Goal: Task Accomplishment & Management: Manage account settings

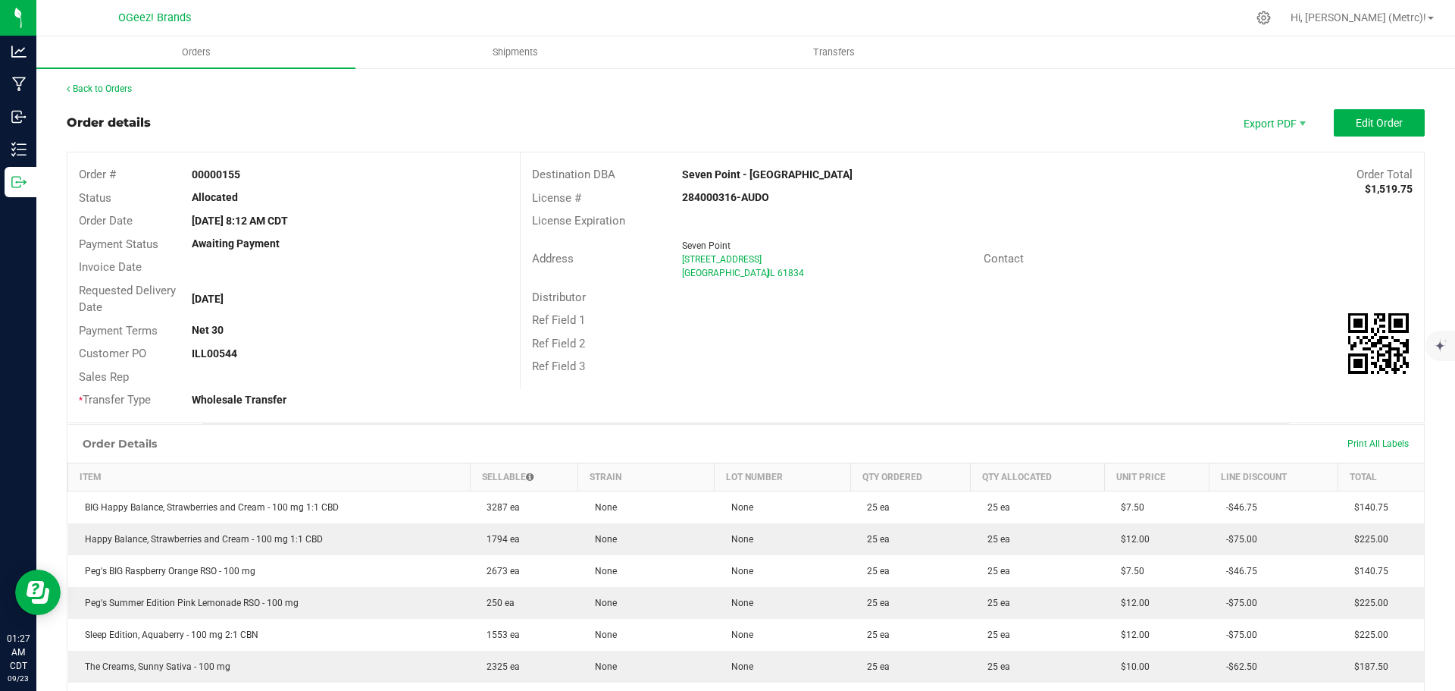
scroll to position [152, 0]
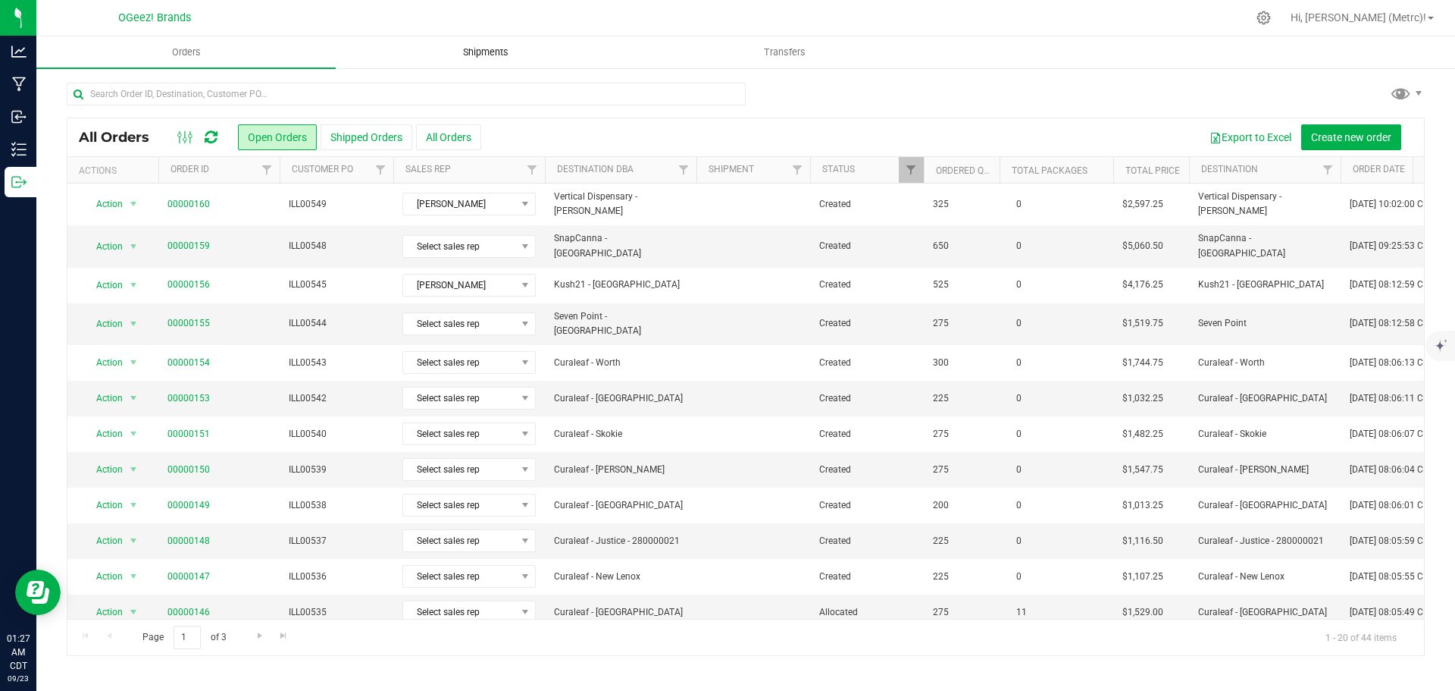
click at [472, 56] on span "Shipments" at bounding box center [486, 52] width 86 height 14
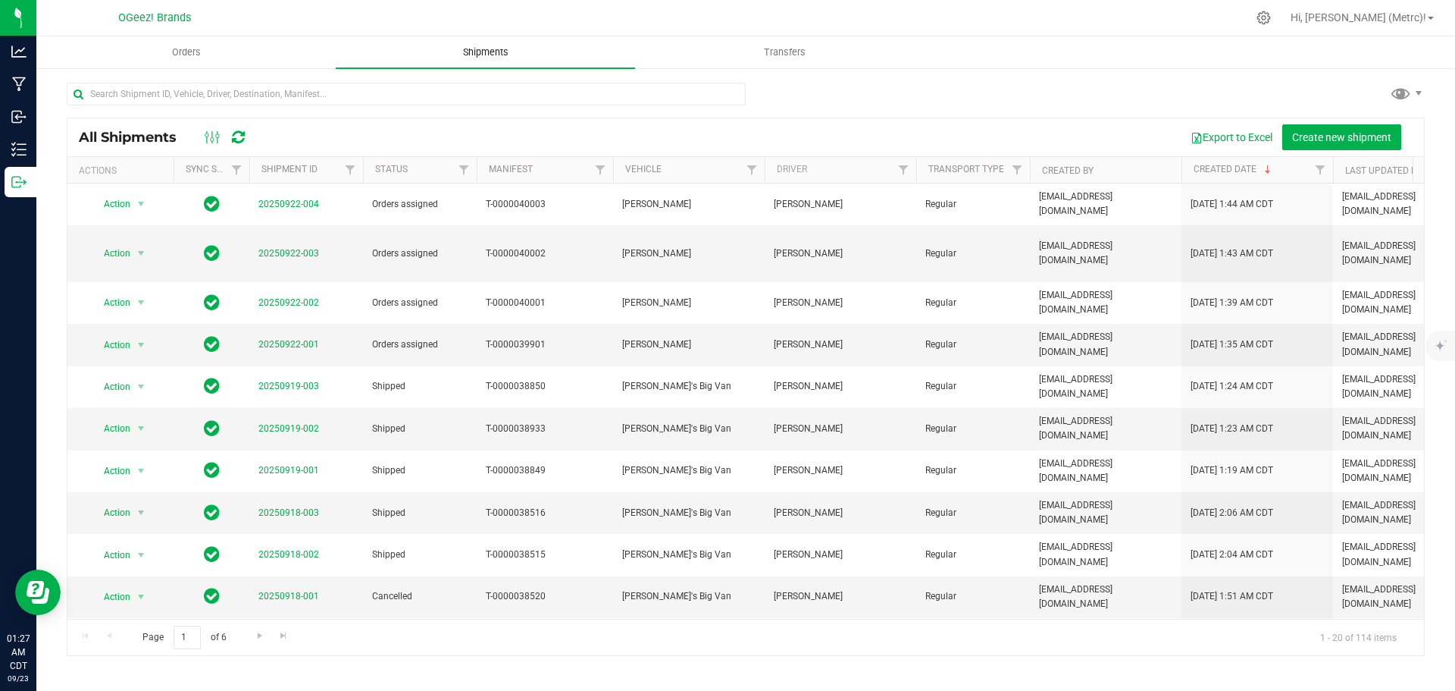
click at [472, 56] on span "Shipments" at bounding box center [486, 52] width 86 height 14
click at [1321, 126] on button "Create new shipment" at bounding box center [1342, 137] width 119 height 26
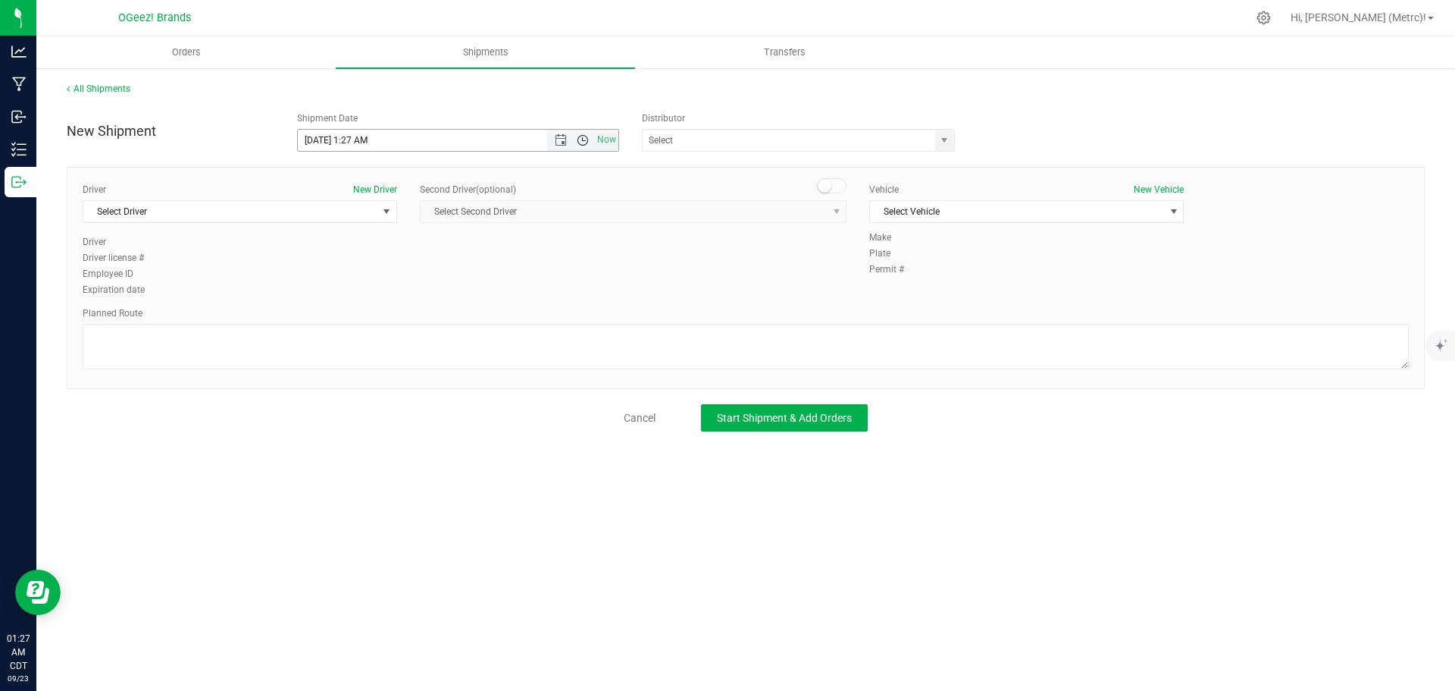
click at [583, 139] on span "Open the time view" at bounding box center [583, 140] width 12 height 12
click at [453, 284] on li "7:00 AM" at bounding box center [458, 289] width 320 height 20
type input "[DATE] 7:00 AM"
click at [944, 133] on span "select" at bounding box center [944, 140] width 19 height 21
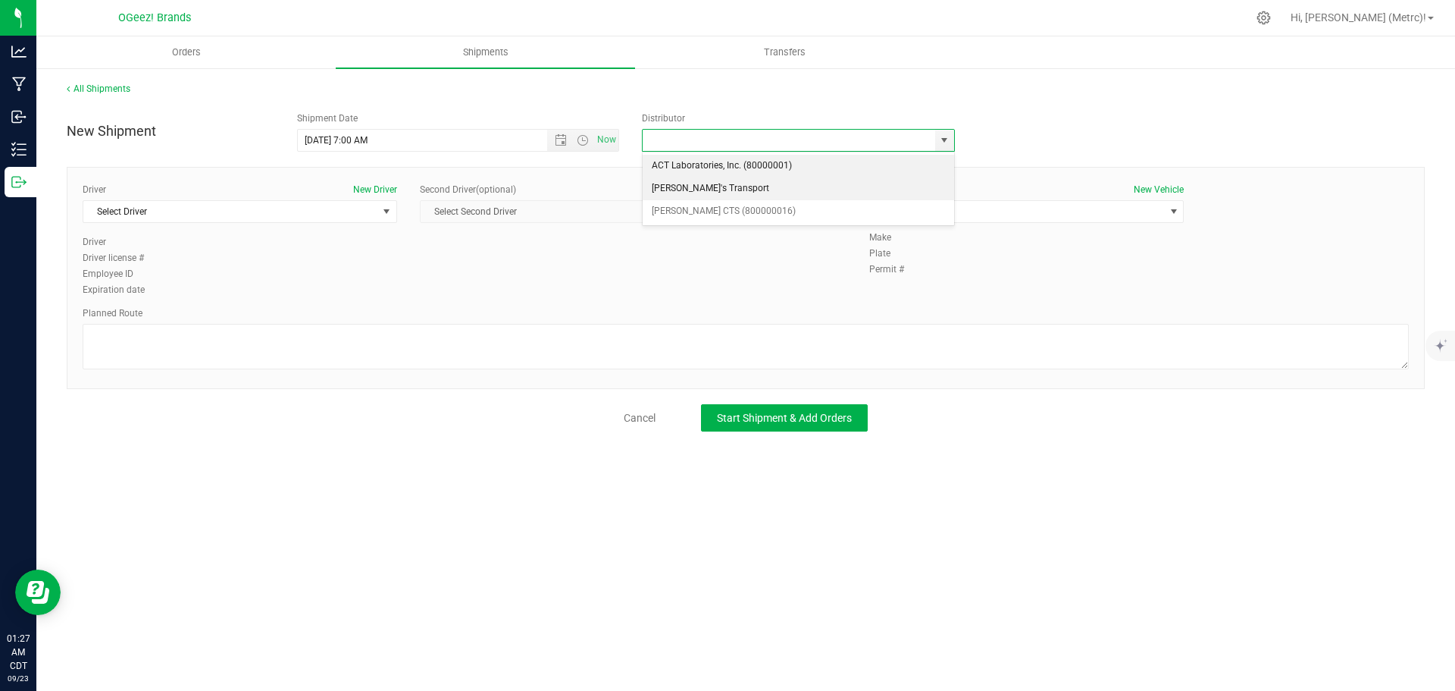
click at [838, 193] on li "[PERSON_NAME]'s Transport" at bounding box center [799, 188] width 312 height 23
type input "[PERSON_NAME]'s Transport"
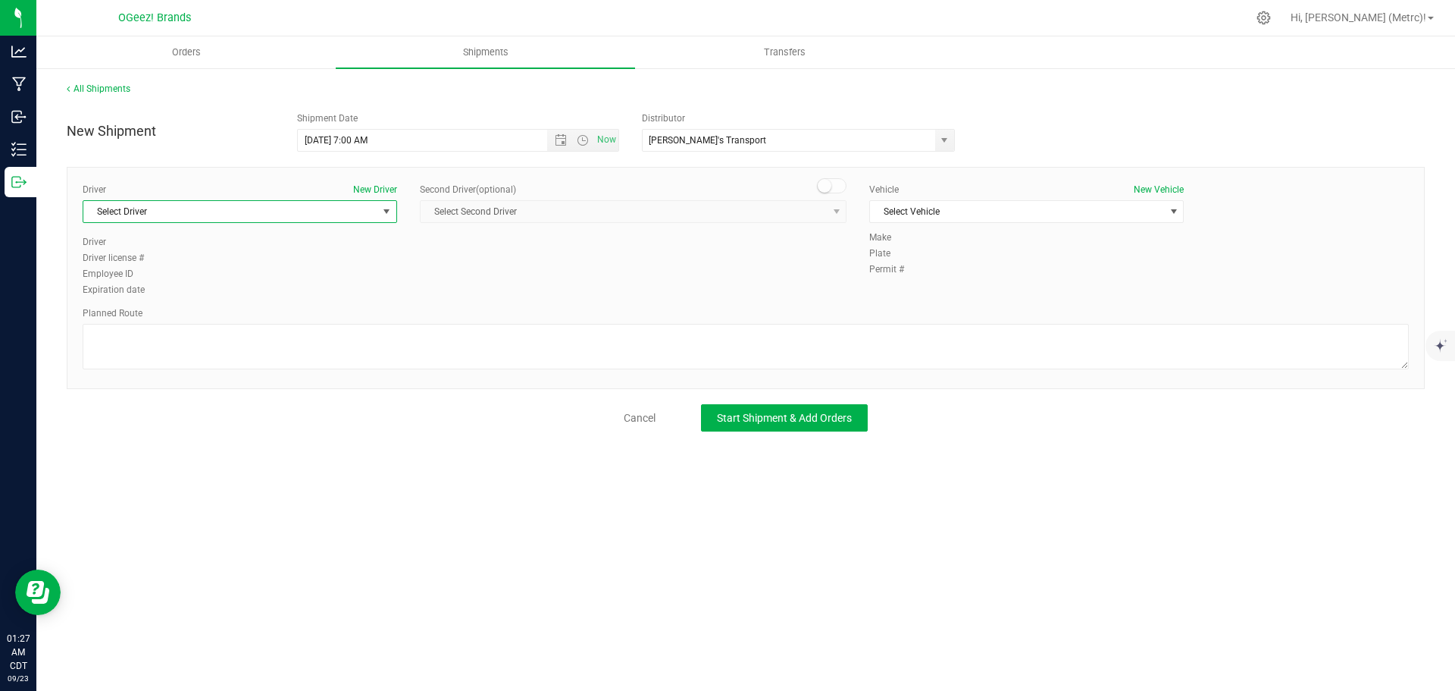
click at [388, 215] on span "select" at bounding box center [387, 211] width 12 height 12
click at [287, 291] on li "[PERSON_NAME]" at bounding box center [239, 297] width 313 height 23
click at [1042, 212] on span "Select Vehicle" at bounding box center [1017, 211] width 294 height 21
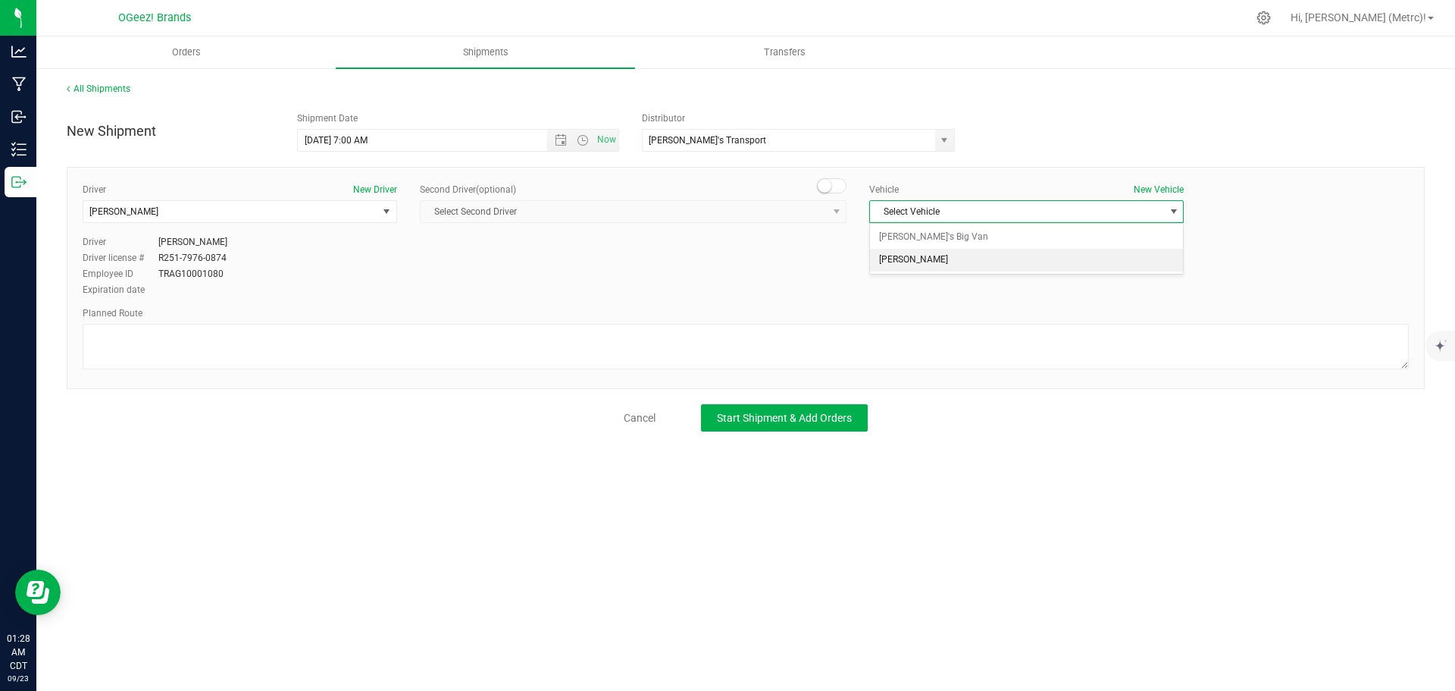
click at [995, 260] on li "[PERSON_NAME]" at bounding box center [1026, 260] width 313 height 23
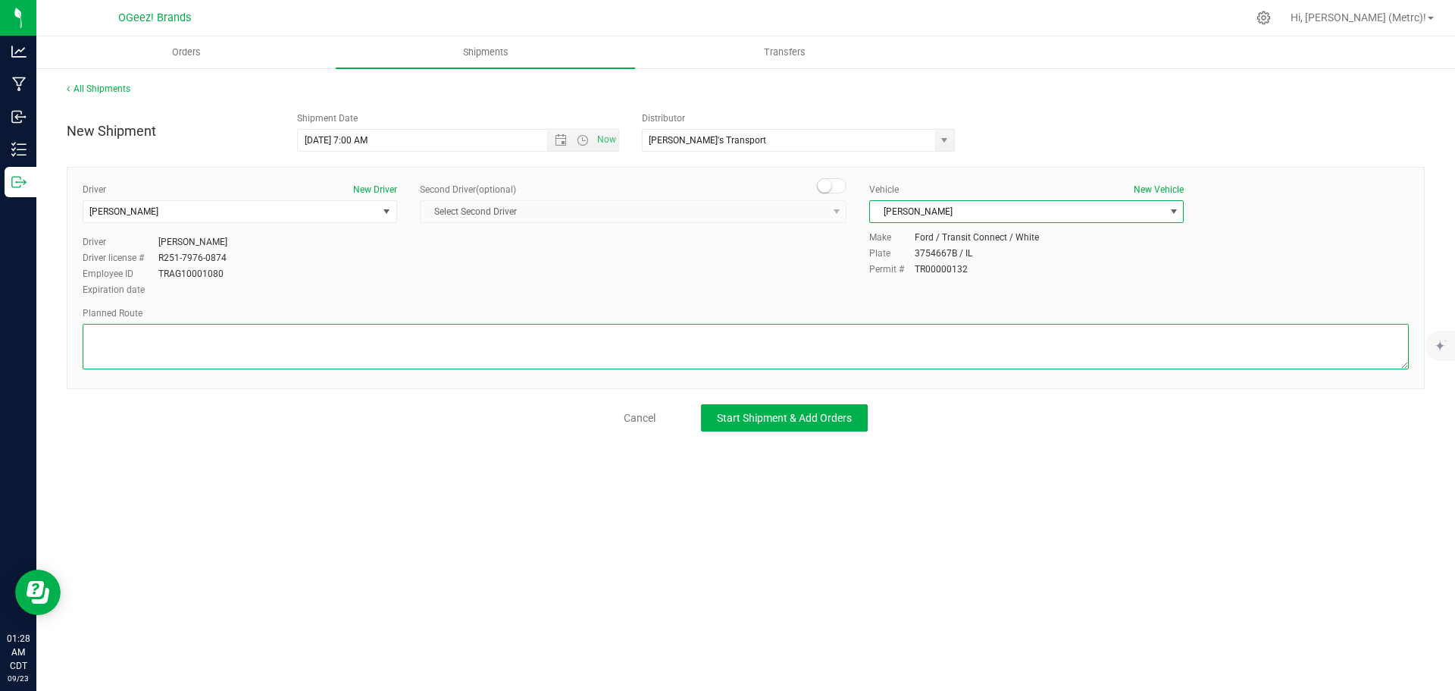
click at [389, 325] on textarea at bounding box center [746, 346] width 1327 height 45
paste textarea "Get on I-290 E in [GEOGRAPHIC_DATA] from IL-83 S. Follow I-294 S, I-57 S and US…"
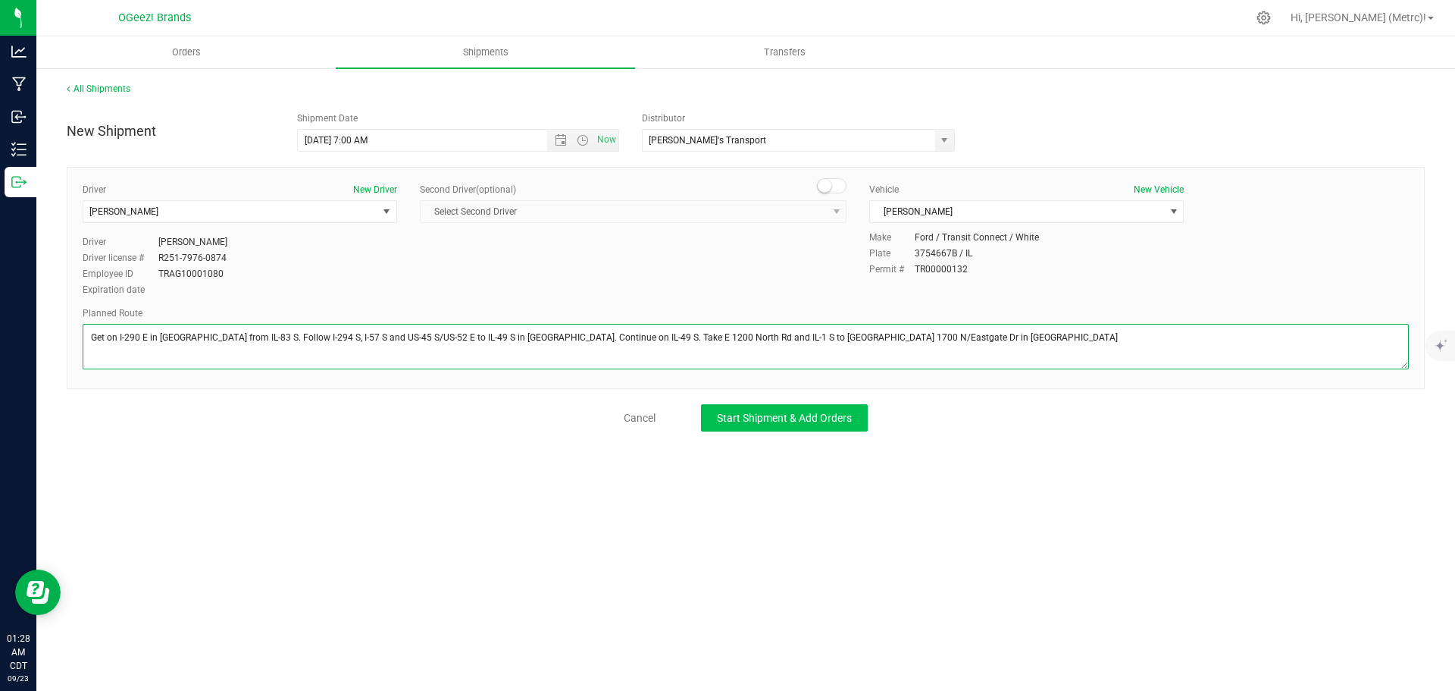
type textarea "Get on I-290 E in [GEOGRAPHIC_DATA] from IL-83 S. Follow I-294 S, I-57 S and US…"
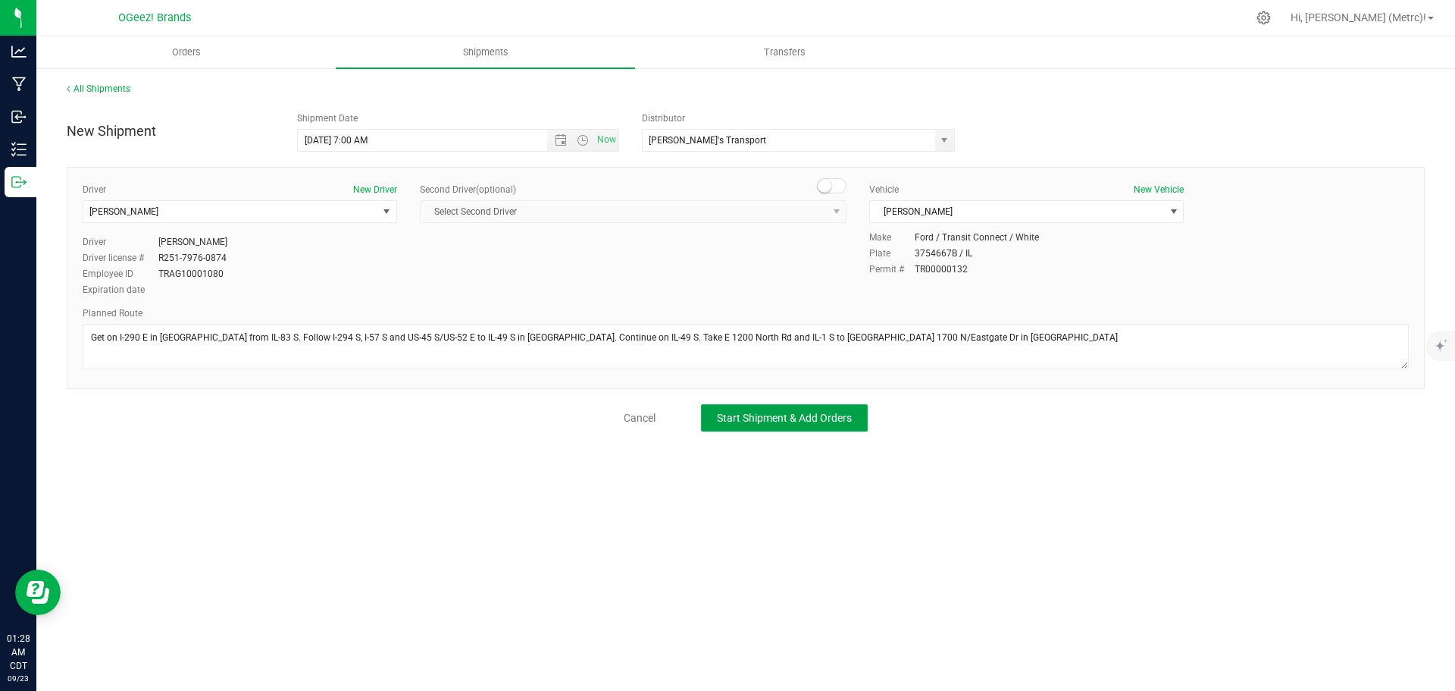
click at [801, 419] on span "Start Shipment & Add Orders" at bounding box center [784, 418] width 135 height 12
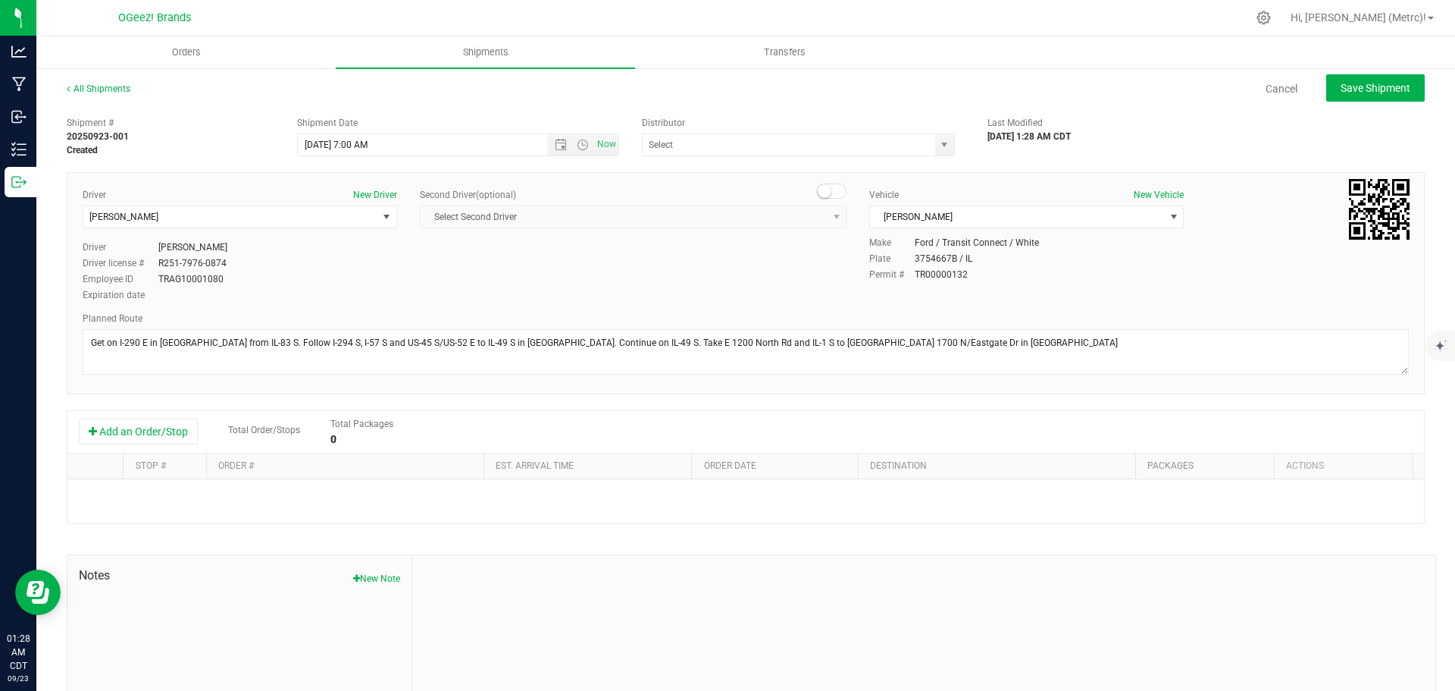
type input "[PERSON_NAME]'s Transport"
click at [153, 435] on button "Add an Order/Stop" at bounding box center [138, 431] width 119 height 26
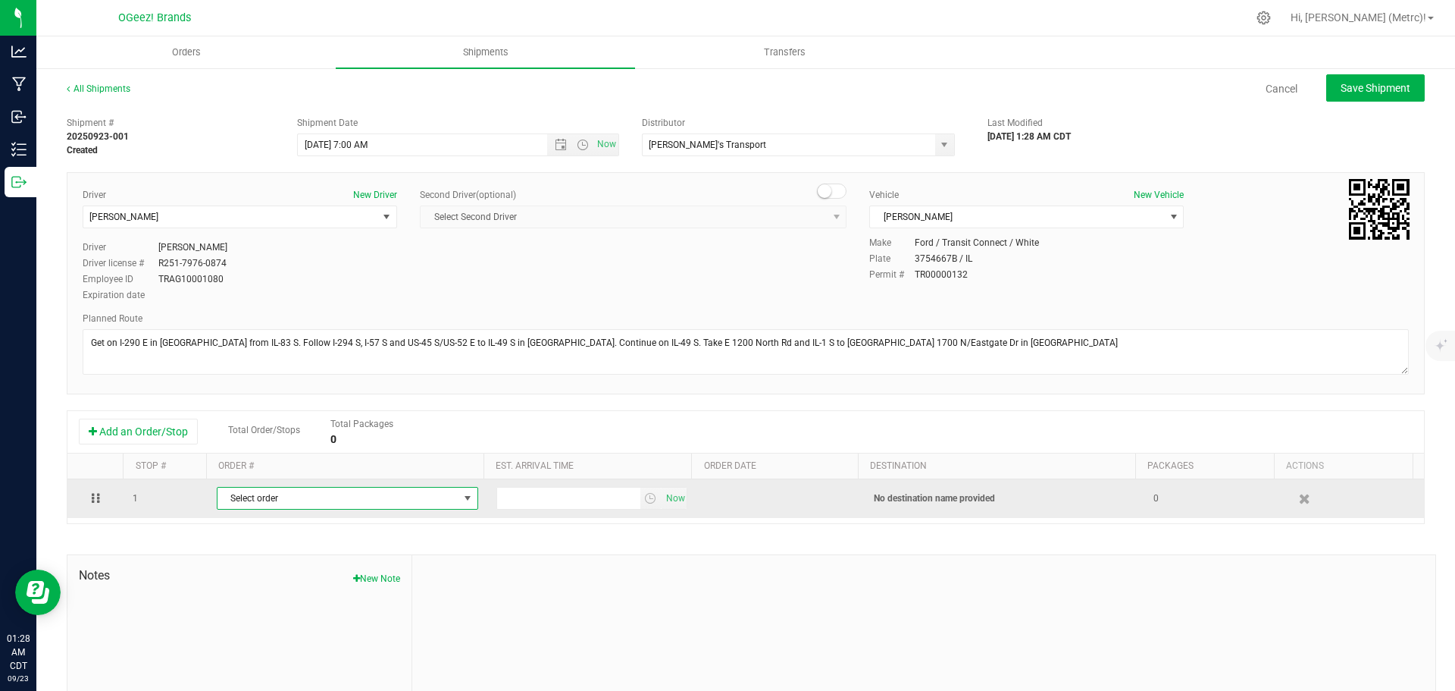
click at [307, 503] on span "Select order" at bounding box center [338, 497] width 241 height 21
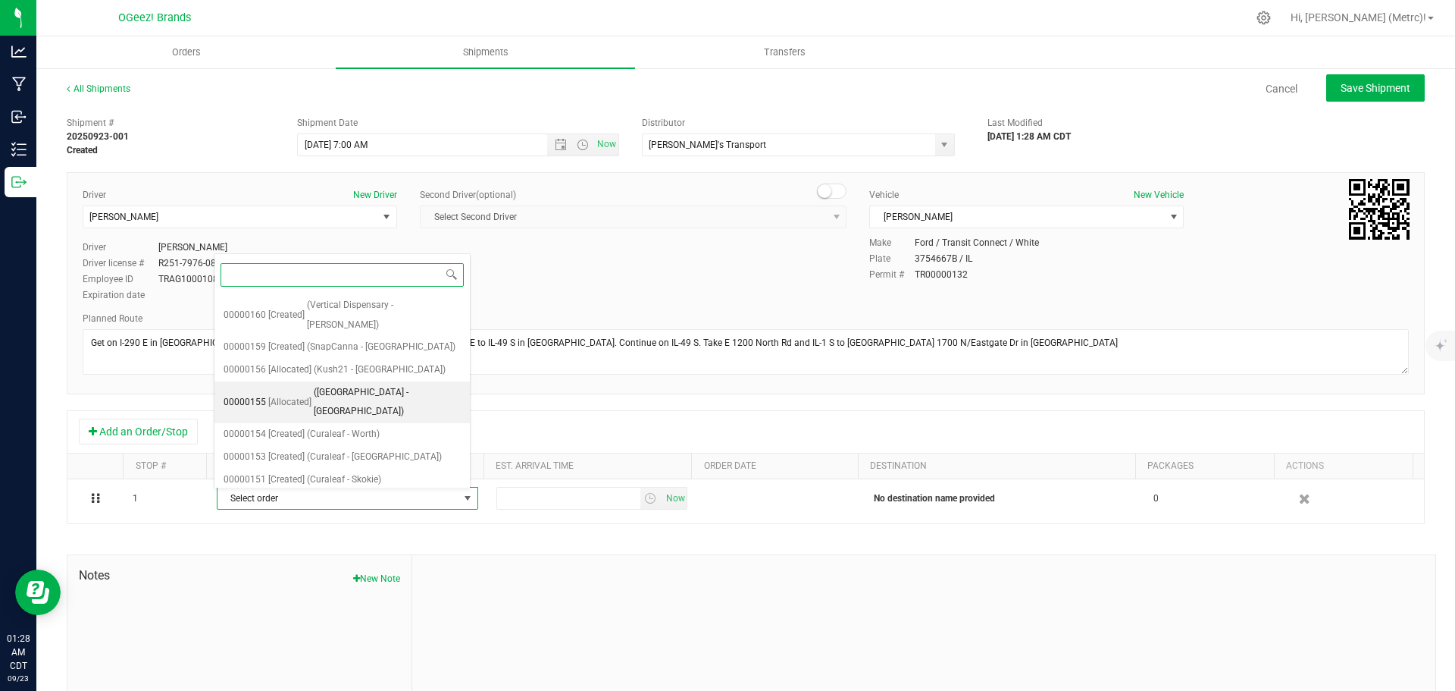
click at [359, 383] on span "([GEOGRAPHIC_DATA] - [GEOGRAPHIC_DATA])" at bounding box center [387, 402] width 147 height 39
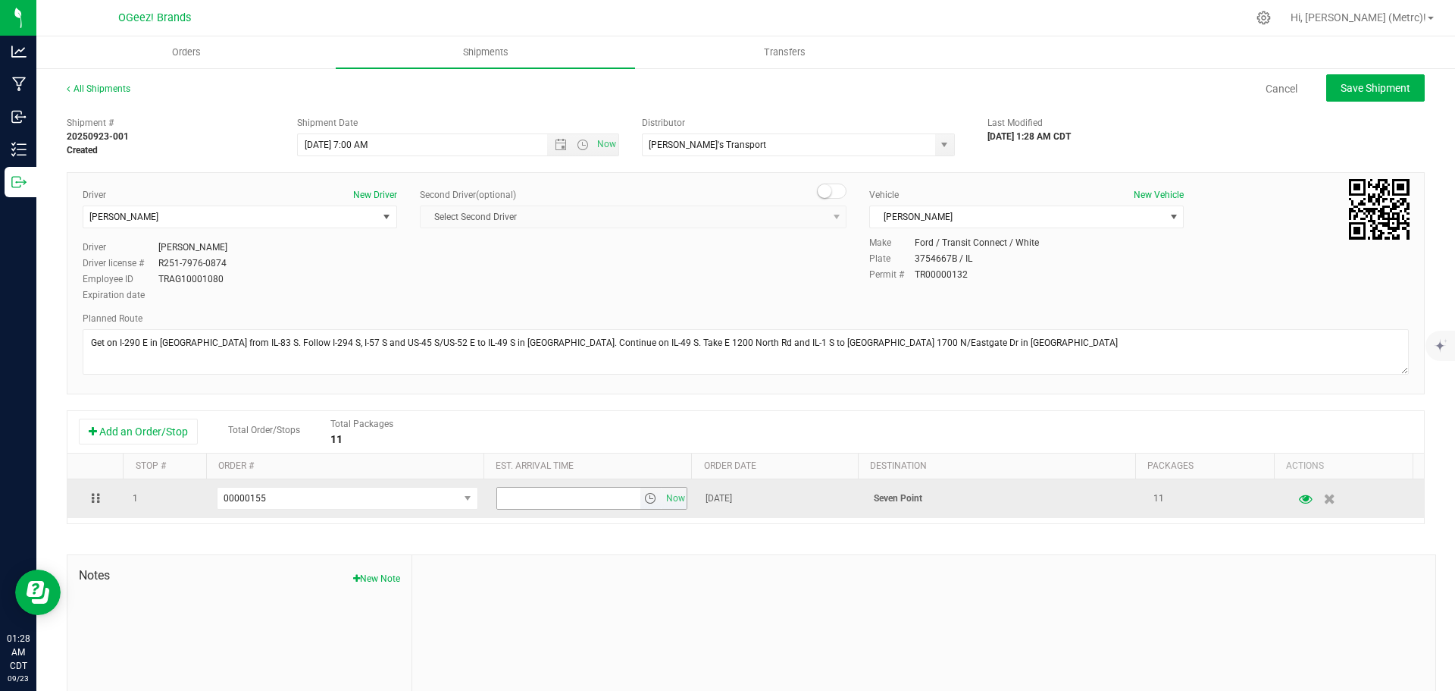
click at [644, 499] on span "select" at bounding box center [650, 498] width 12 height 12
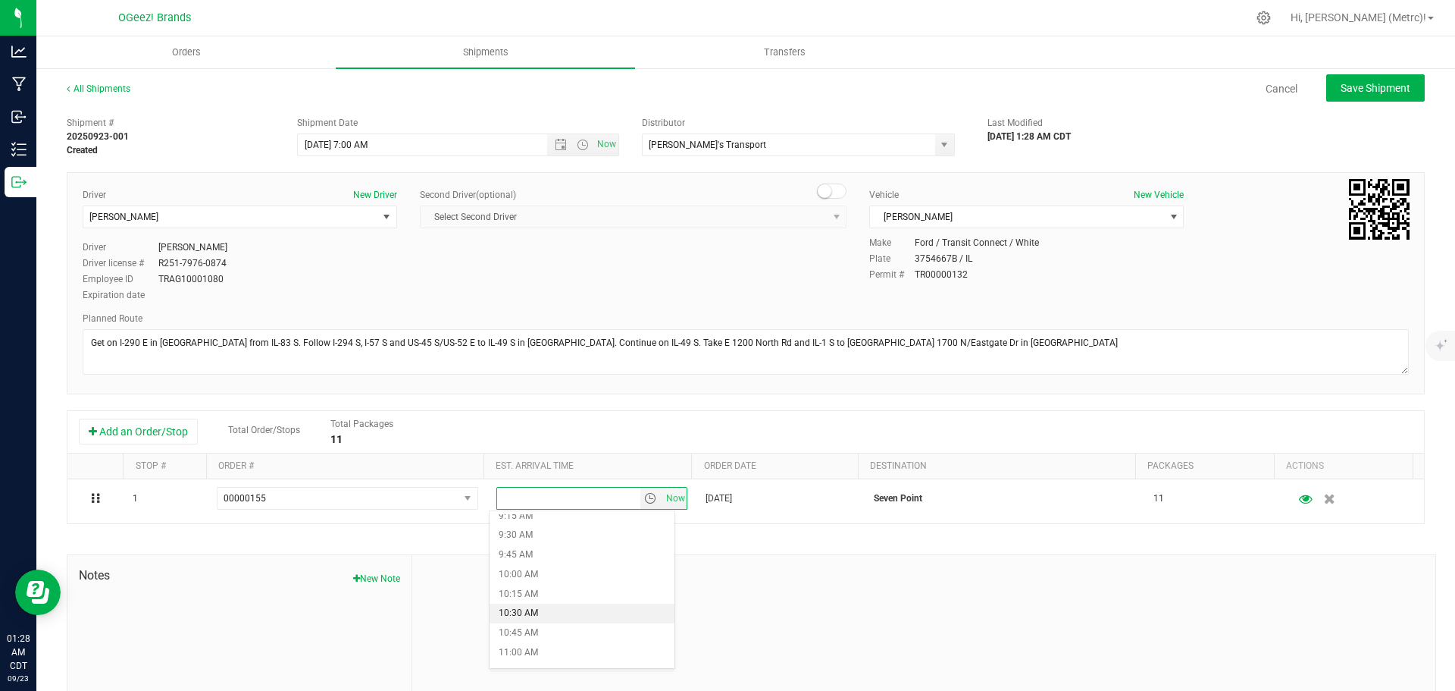
scroll to position [728, 0]
click at [566, 574] on li "10:00 AM" at bounding box center [582, 575] width 185 height 20
click at [1365, 89] on span "Save Shipment" at bounding box center [1376, 88] width 70 height 12
type input "[DATE] 12:00 PM"
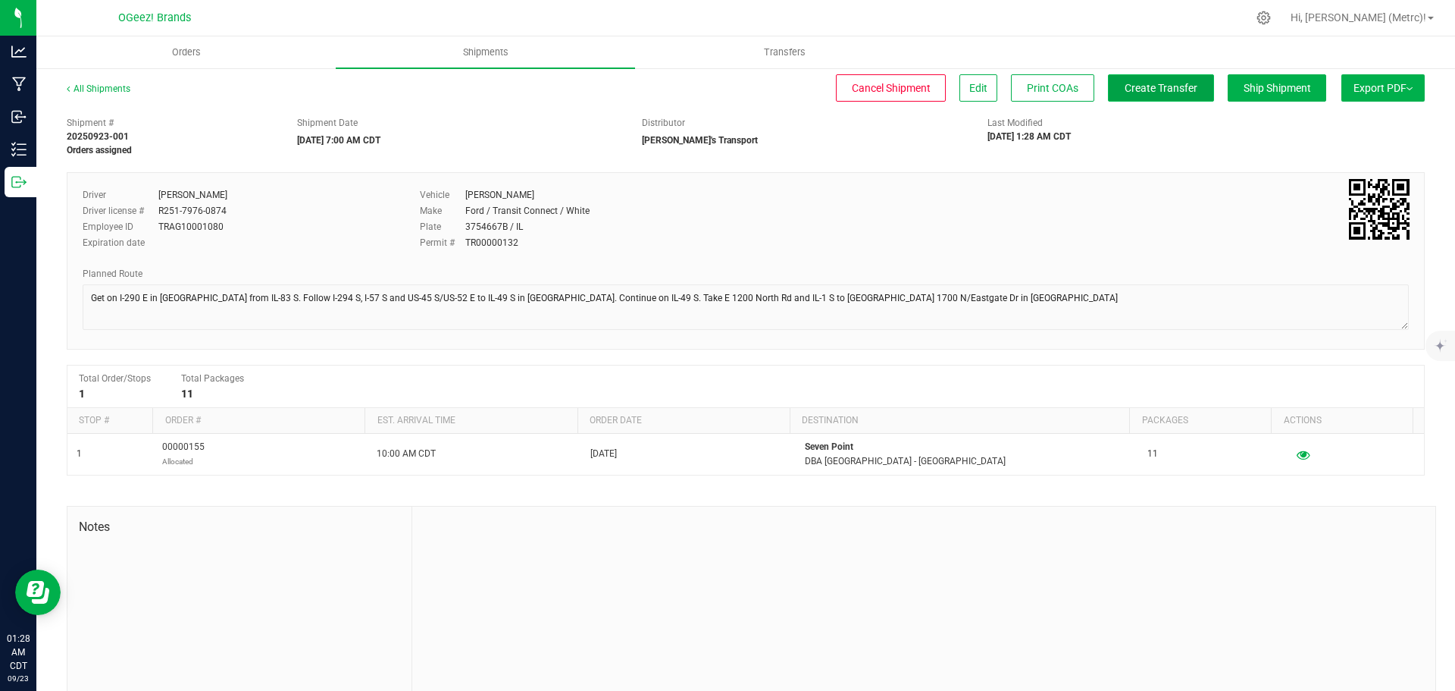
click at [1168, 89] on span "Create Transfer" at bounding box center [1161, 88] width 73 height 12
click at [496, 52] on span "Shipments" at bounding box center [486, 52] width 86 height 14
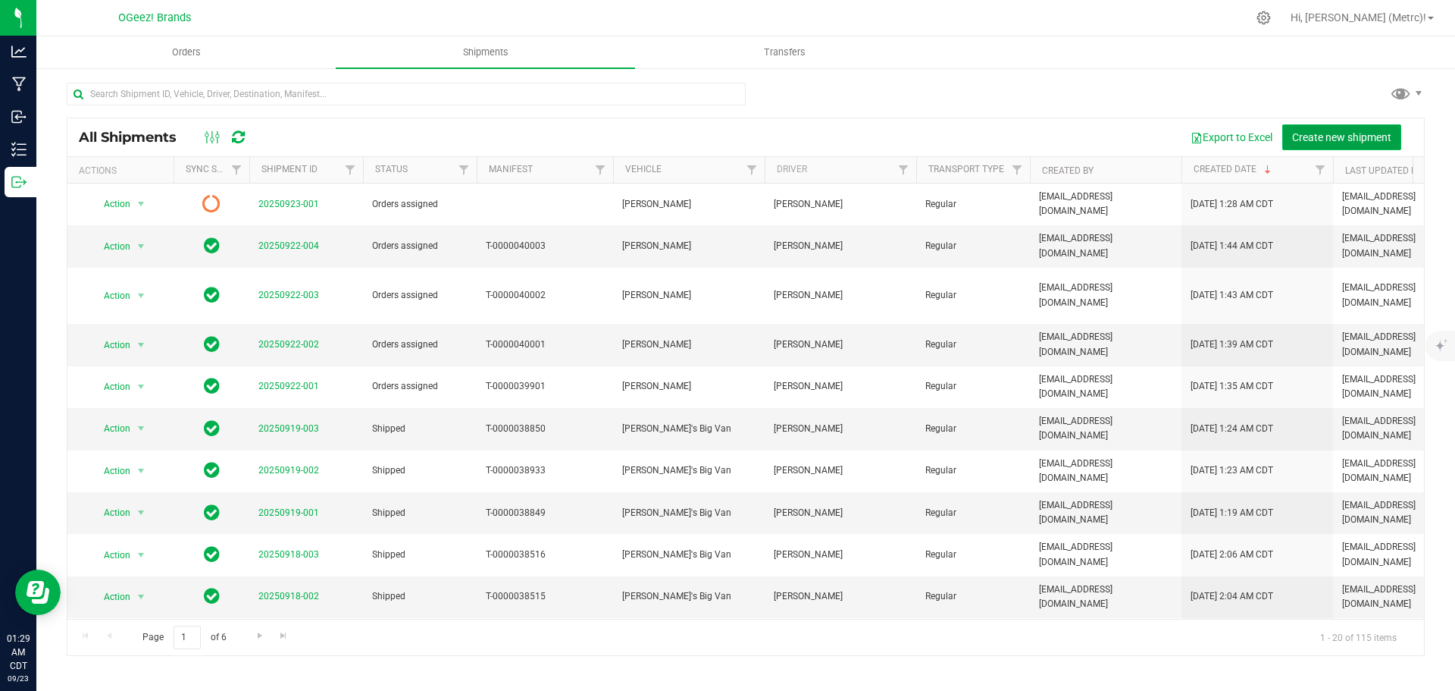
click at [1356, 140] on span "Create new shipment" at bounding box center [1341, 137] width 99 height 12
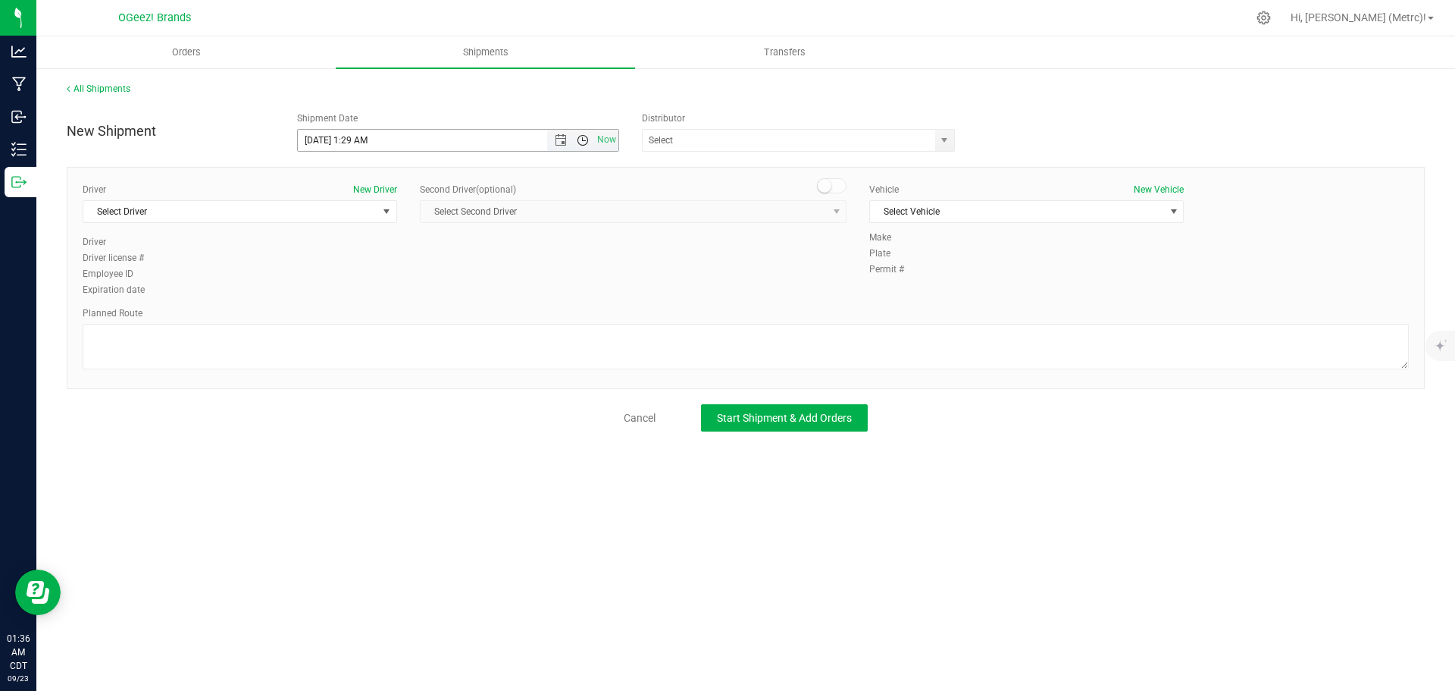
click at [584, 143] on span "Open the time view" at bounding box center [583, 140] width 12 height 12
click at [451, 233] on li "7:00 AM" at bounding box center [458, 227] width 320 height 20
type input "[DATE] 7:00 AM"
click at [951, 143] on span "select" at bounding box center [944, 140] width 19 height 21
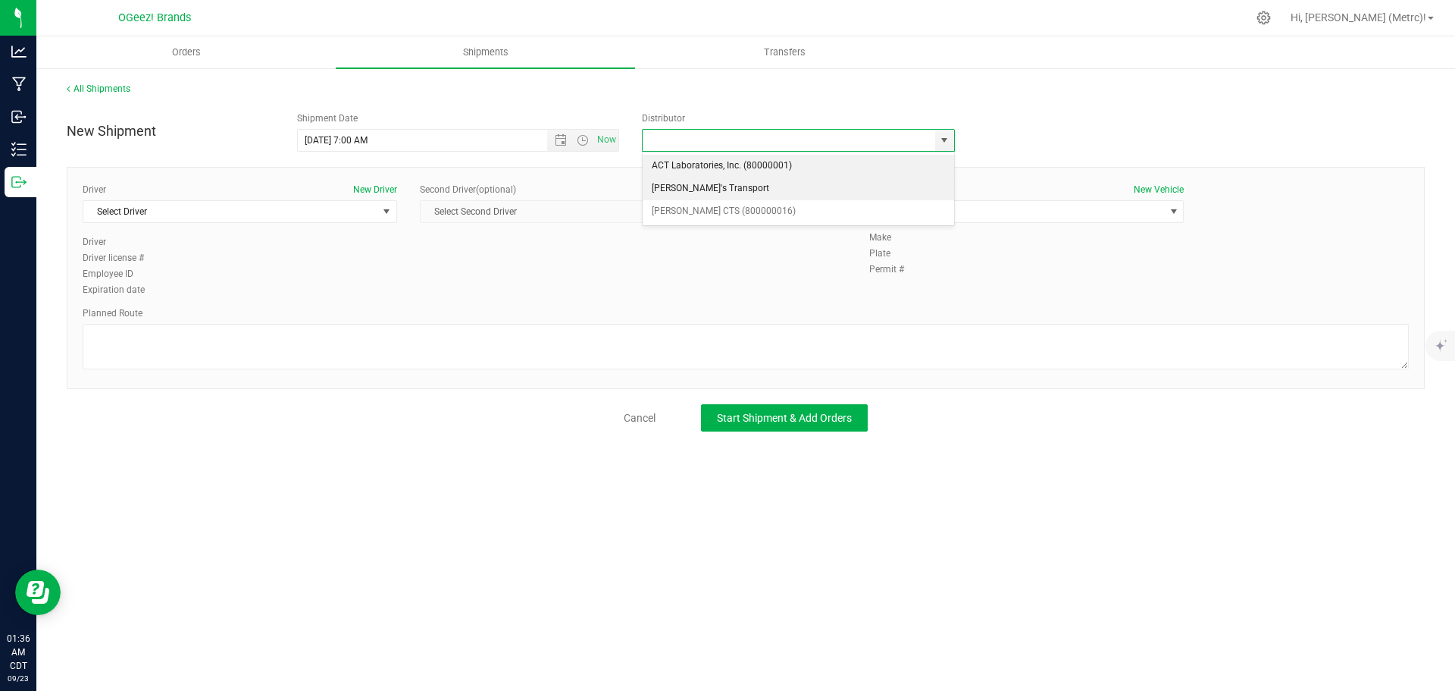
click at [826, 180] on li "[PERSON_NAME]'s Transport" at bounding box center [799, 188] width 312 height 23
type input "[PERSON_NAME]'s Transport"
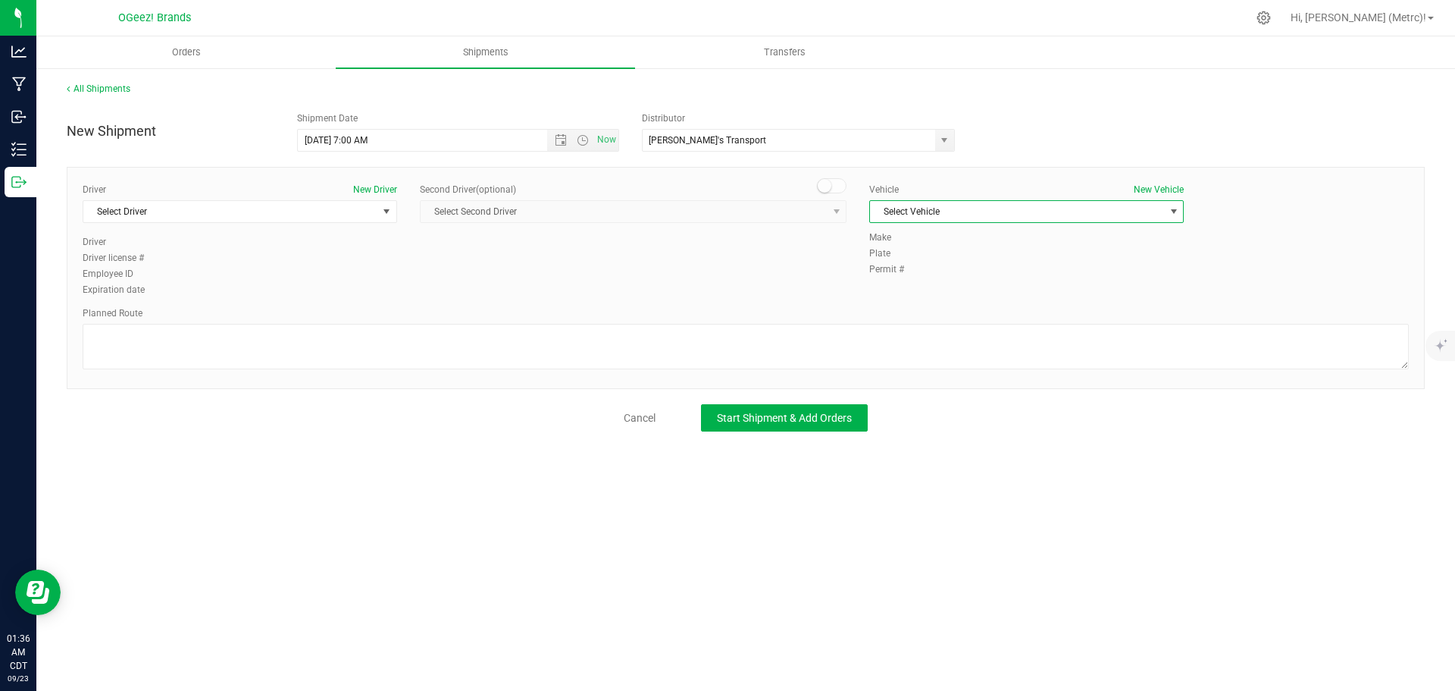
click at [946, 213] on span "Select Vehicle" at bounding box center [1017, 211] width 294 height 21
click at [935, 257] on li "[PERSON_NAME]" at bounding box center [1026, 260] width 313 height 23
click at [333, 205] on span "Select Driver" at bounding box center [230, 211] width 294 height 21
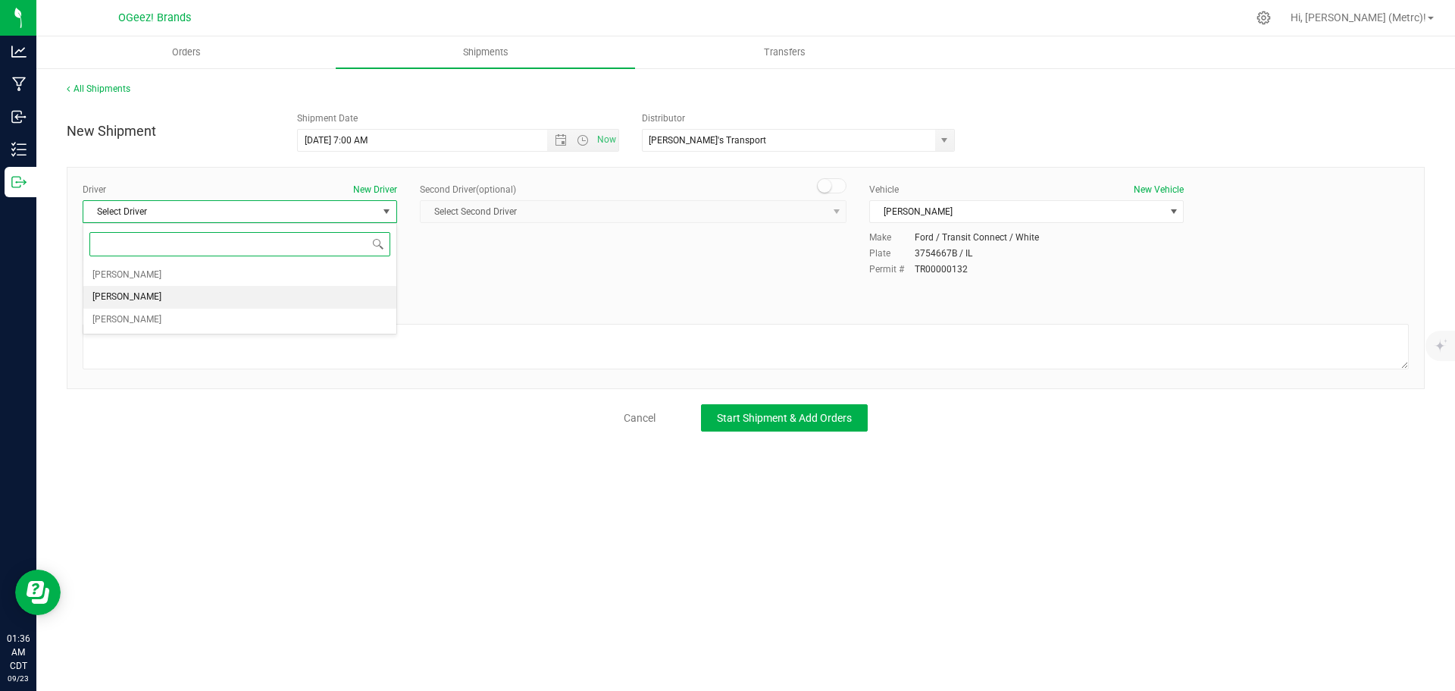
click at [299, 293] on li "[PERSON_NAME]" at bounding box center [239, 297] width 313 height 23
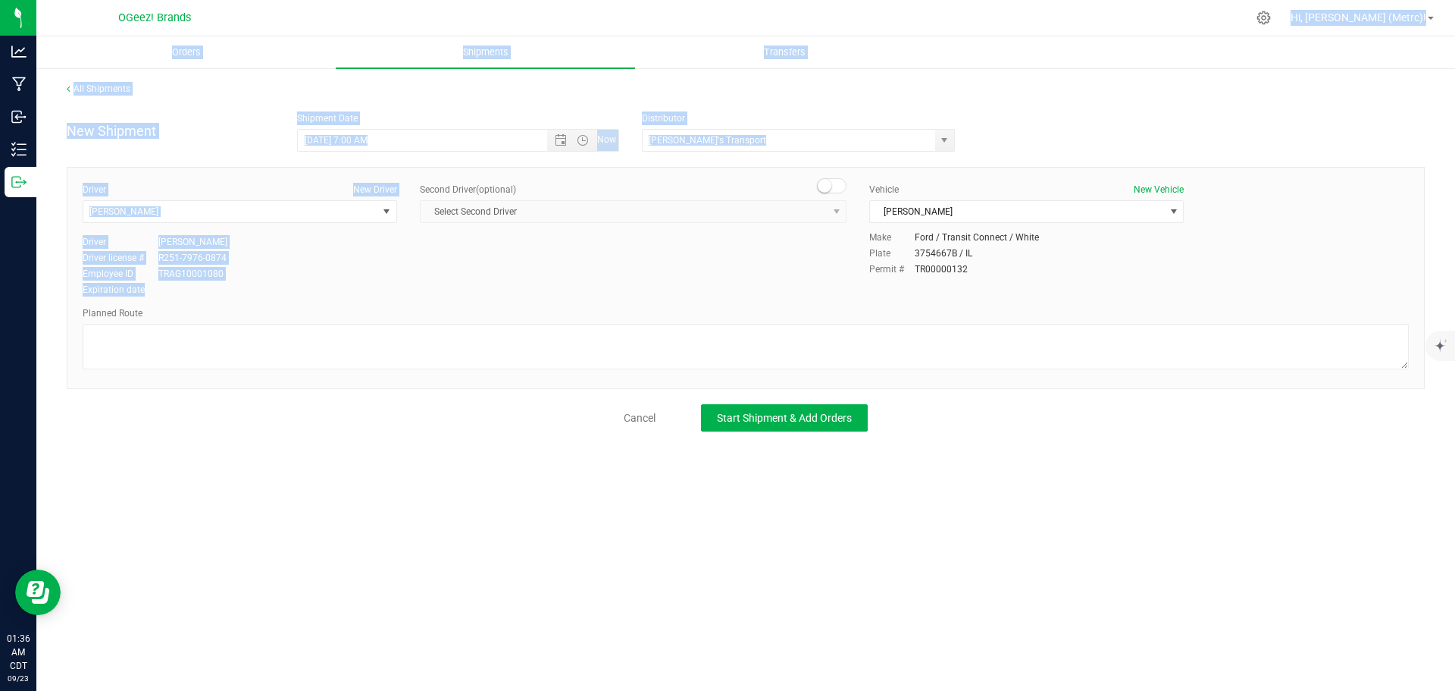
drag, startPoint x: 299, startPoint y: 293, endPoint x: 442, endPoint y: -92, distance: 410.9
click at [442, 0] on html "Analytics Manufacturing Inbound Inventory Outbound 01:36 AM CDT [DATE] 09/23 OG…" at bounding box center [727, 345] width 1455 height 691
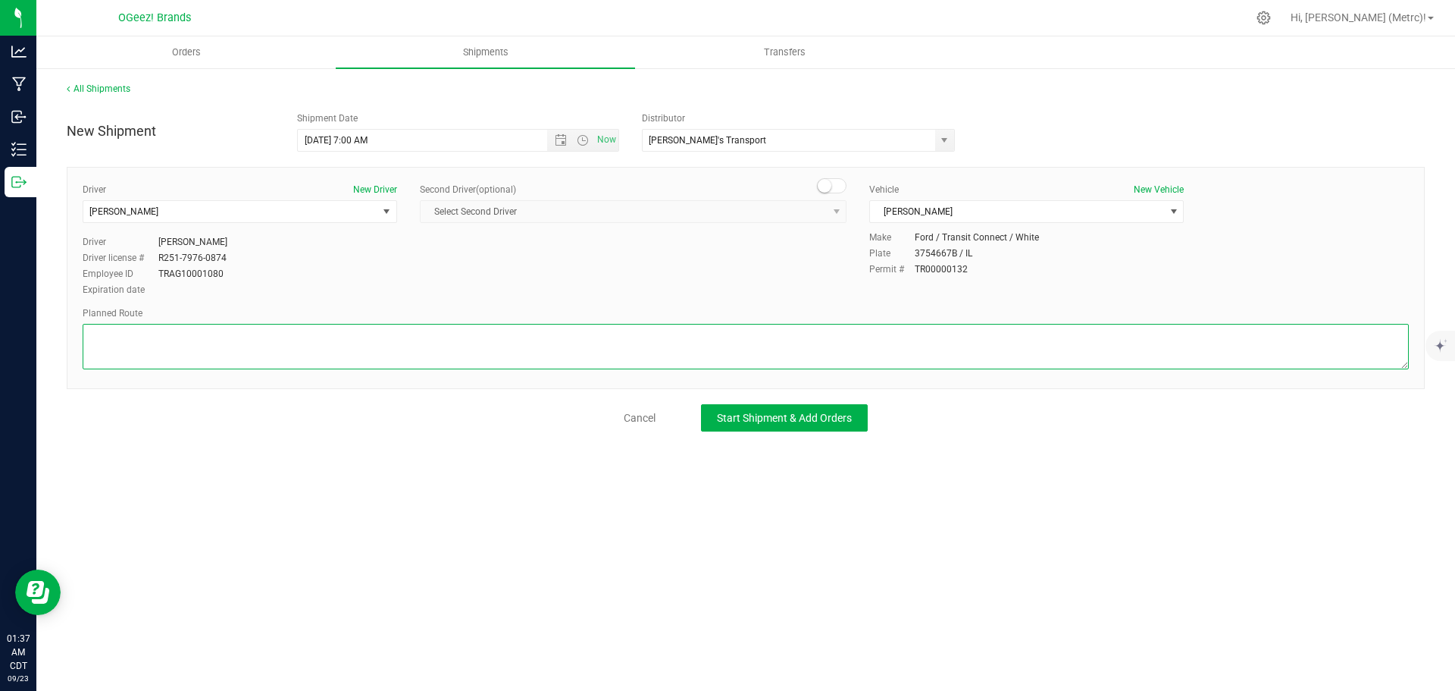
click at [354, 336] on textarea at bounding box center [746, 346] width 1327 height 45
paste textarea "Get on I-290 E in [GEOGRAPHIC_DATA] from IL-83 S/[PERSON_NAME] and IL 390/[GEOG…"
paste textarea "Follow I-55 S and I-72 W/US-36 W to I-72BL W/E [PERSON_NAME][GEOGRAPHIC_DATA]/[…"
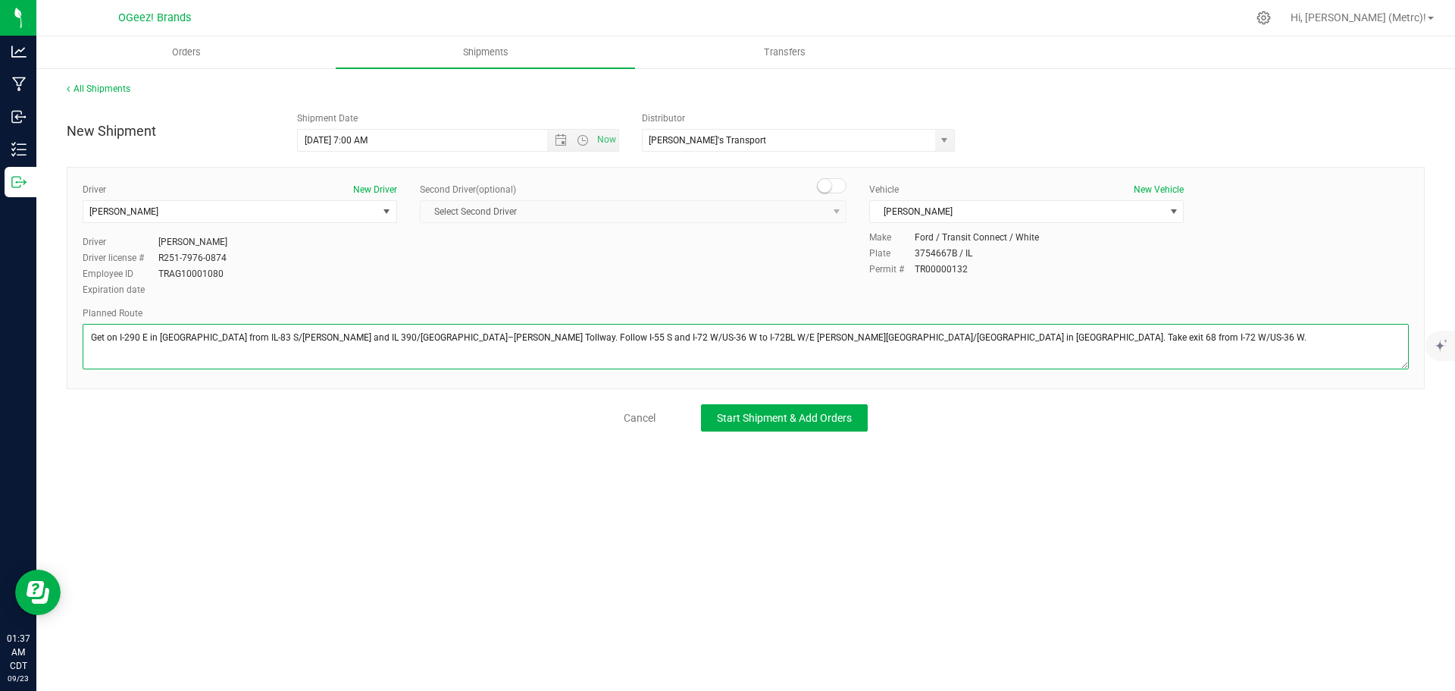
paste textarea "Follow I-72BL W/E [PERSON_NAME][GEOGRAPHIC_DATA] to Veterans Dr in [GEOGRAPHIC_…"
type textarea "Get on I-290 E in [GEOGRAPHIC_DATA] from IL-83 S/[PERSON_NAME] and IL 390/[GEOG…"
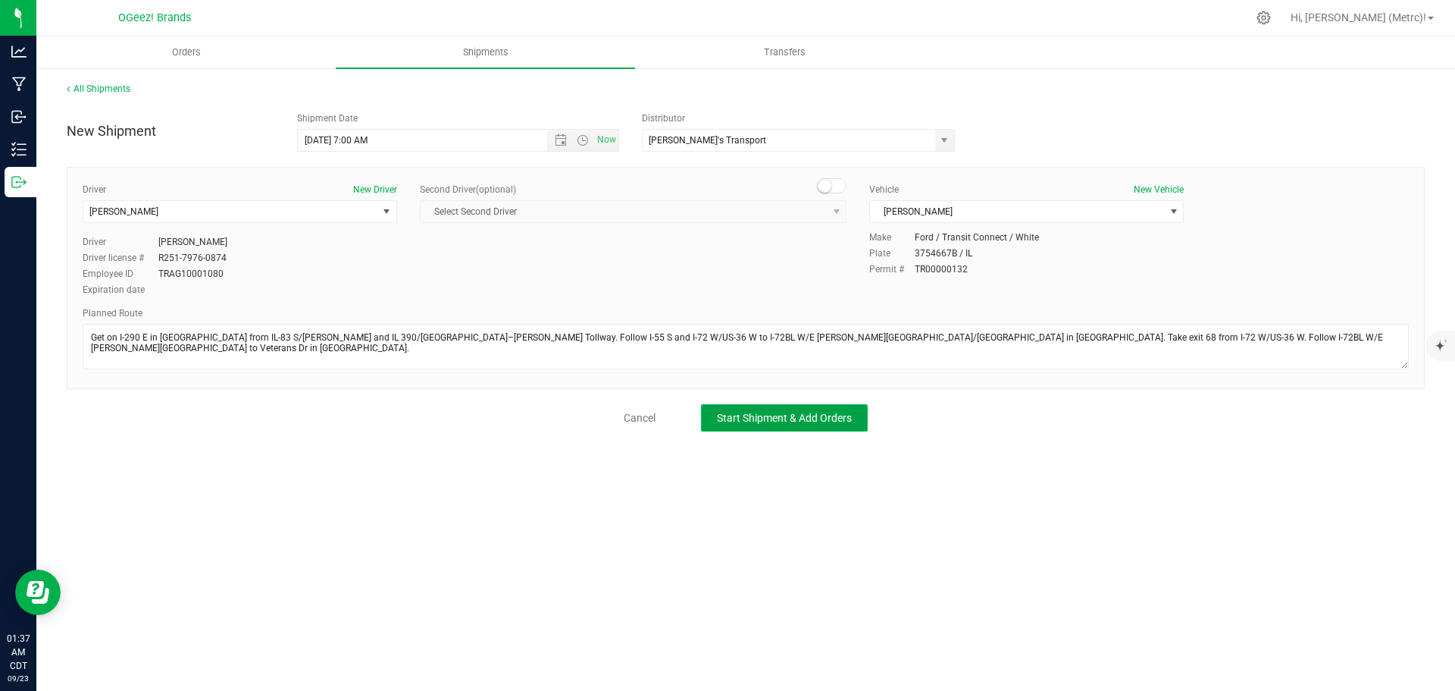
click at [848, 418] on span "Start Shipment & Add Orders" at bounding box center [784, 418] width 135 height 12
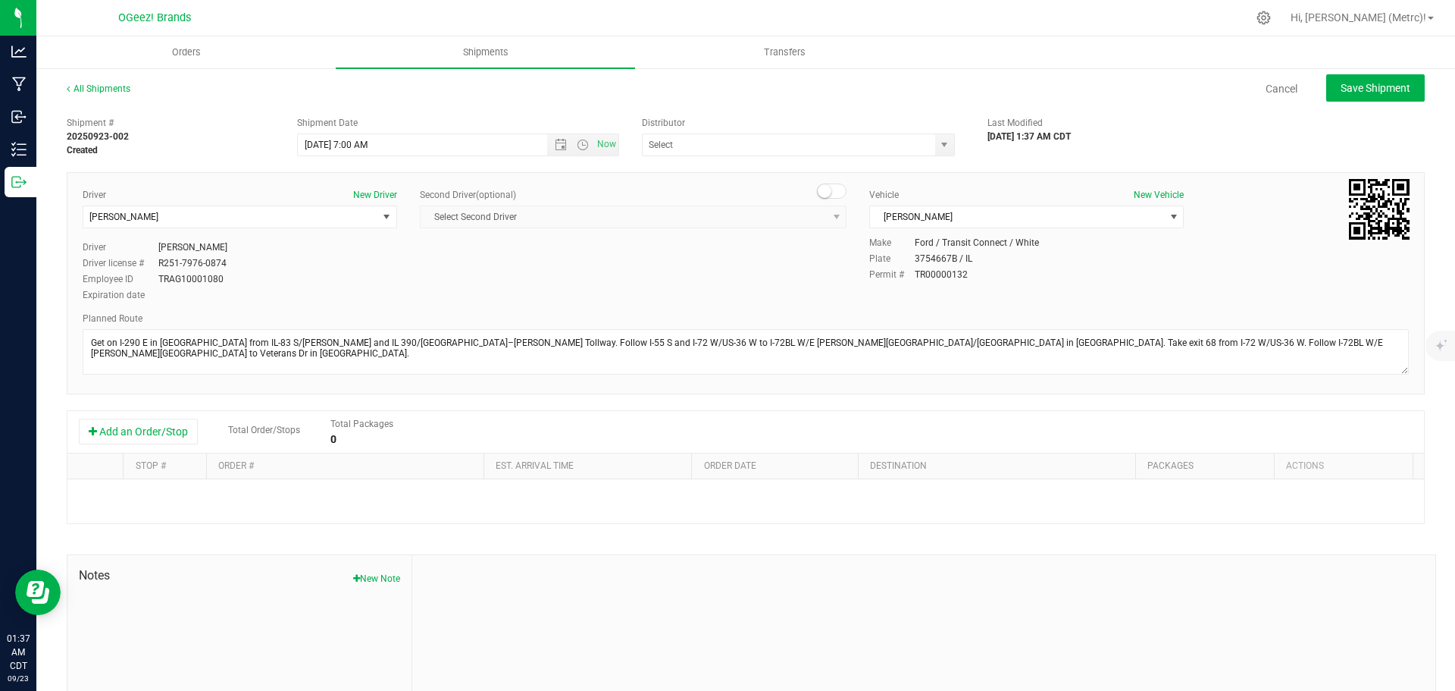
type input "[PERSON_NAME]'s Transport"
click at [161, 425] on button "Add an Order/Stop" at bounding box center [138, 431] width 119 height 26
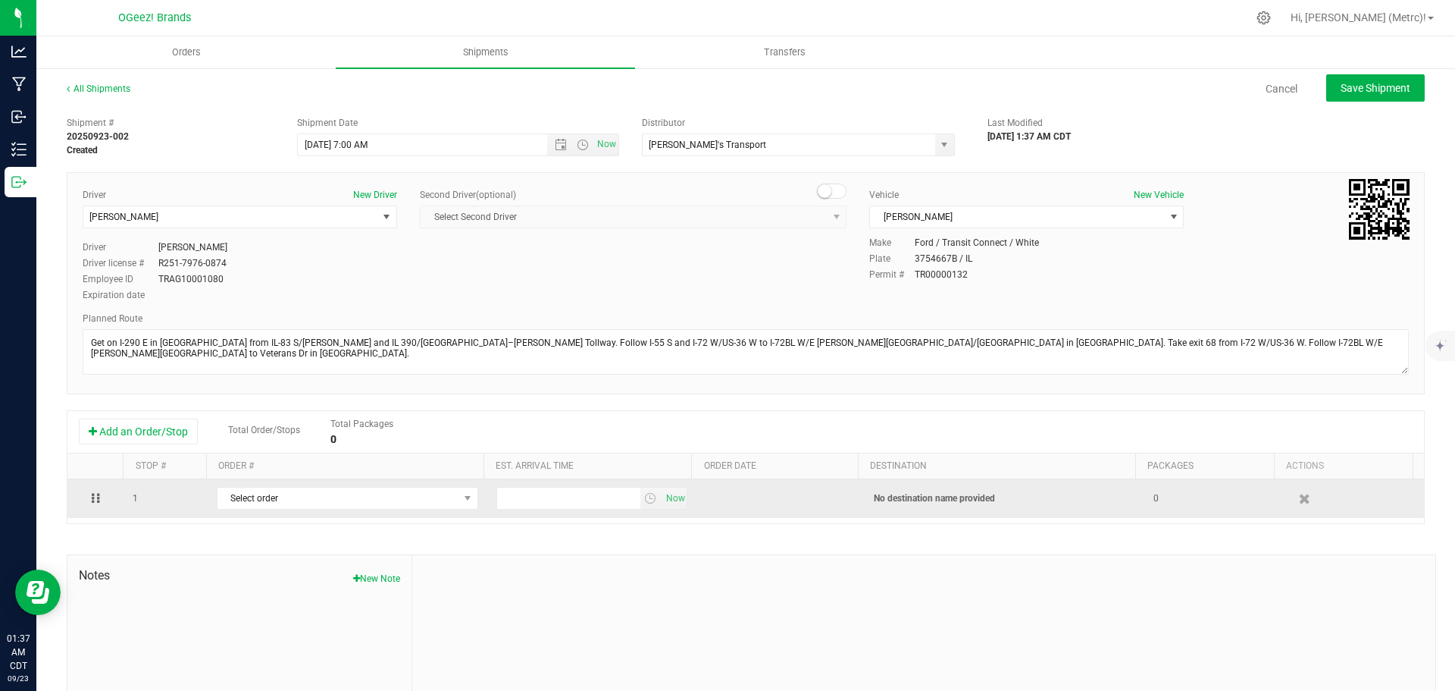
click at [318, 486] on td "Select order 00000160 00000159 00000156 00000154 00000153 00000151 00000150 000…" at bounding box center [348, 498] width 280 height 39
click at [318, 496] on span "Select order" at bounding box center [338, 497] width 241 height 21
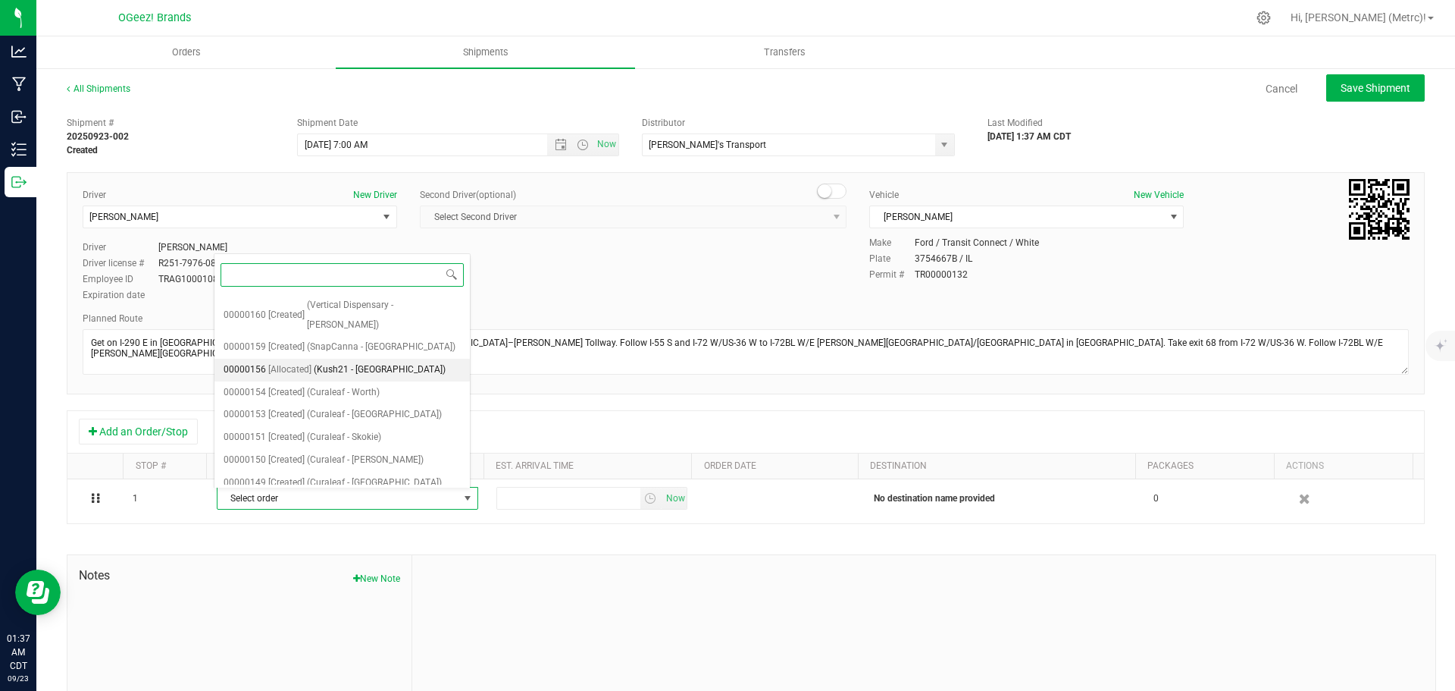
click at [335, 360] on span "(Kush21 - [GEOGRAPHIC_DATA])" at bounding box center [380, 370] width 132 height 20
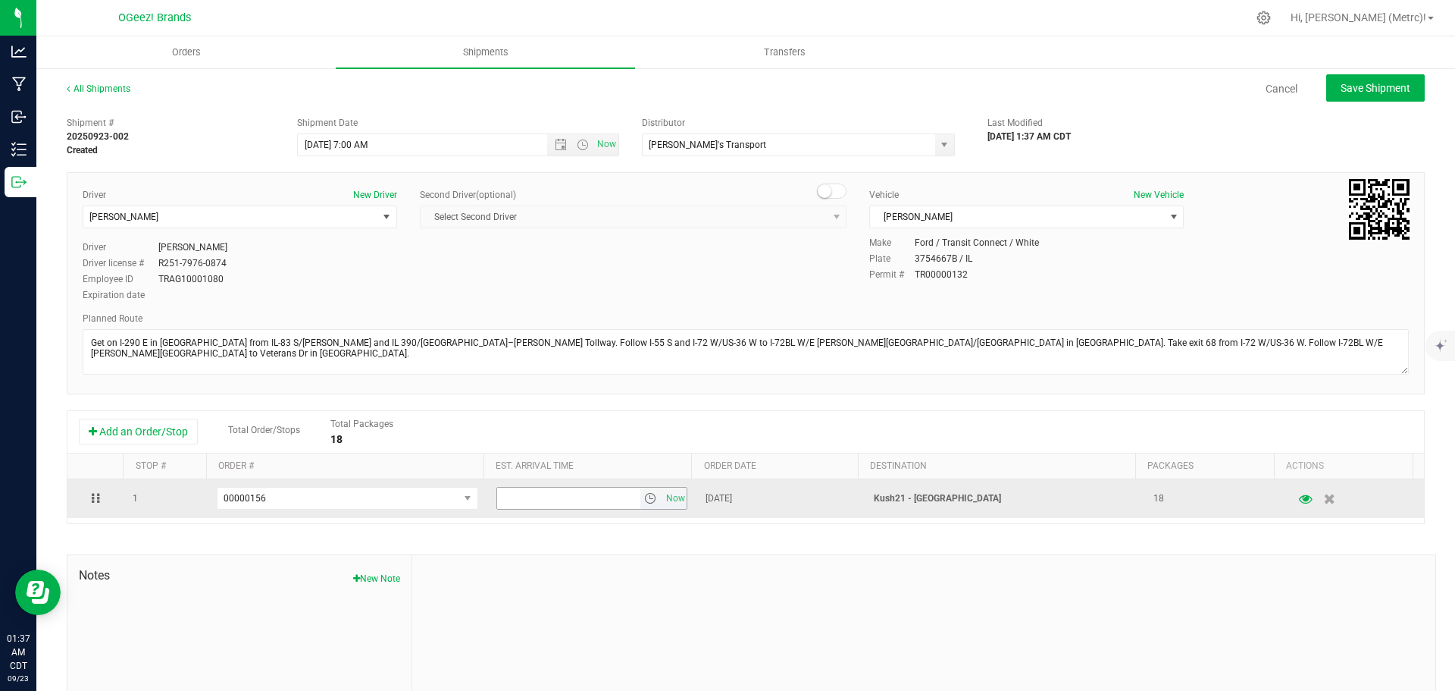
click at [644, 497] on span "select" at bounding box center [650, 498] width 12 height 12
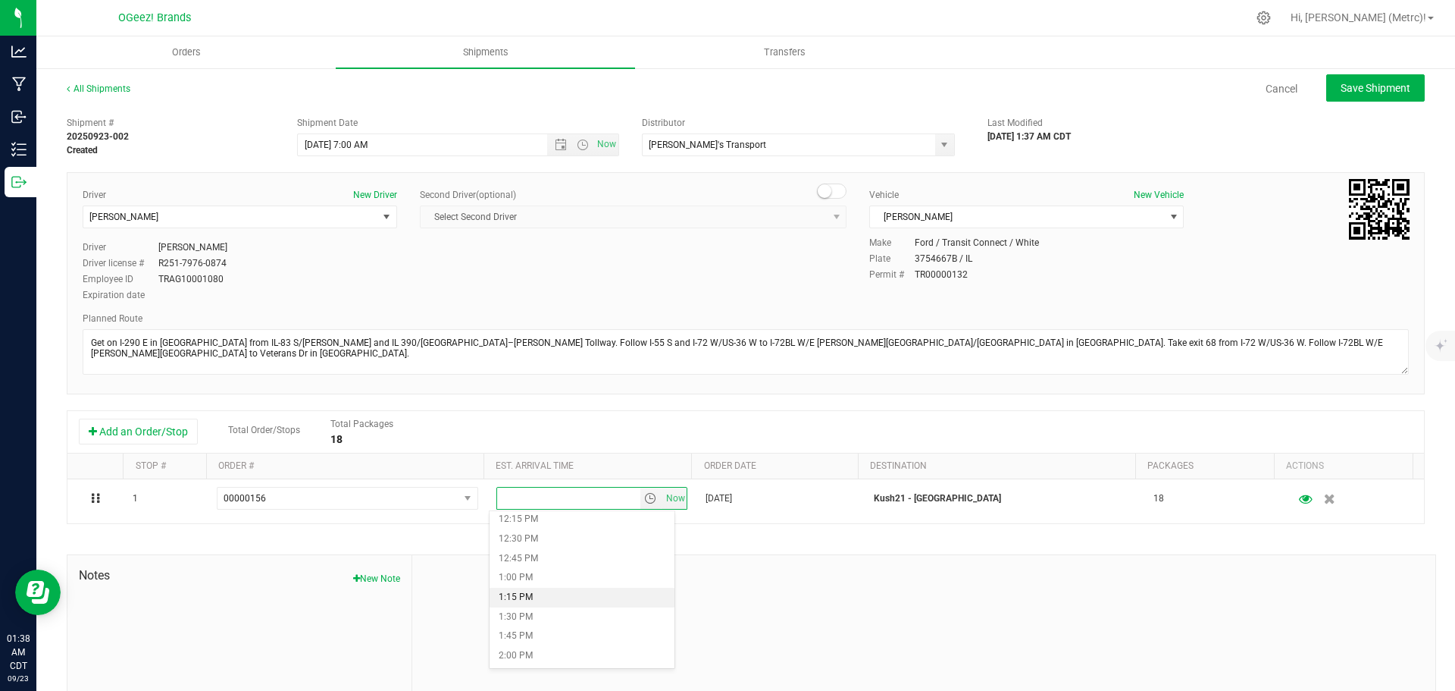
scroll to position [960, 0]
click at [540, 580] on li "1:00 PM" at bounding box center [582, 576] width 185 height 20
click at [1350, 89] on span "Save Shipment" at bounding box center [1376, 88] width 70 height 12
type input "[DATE] 12:00 PM"
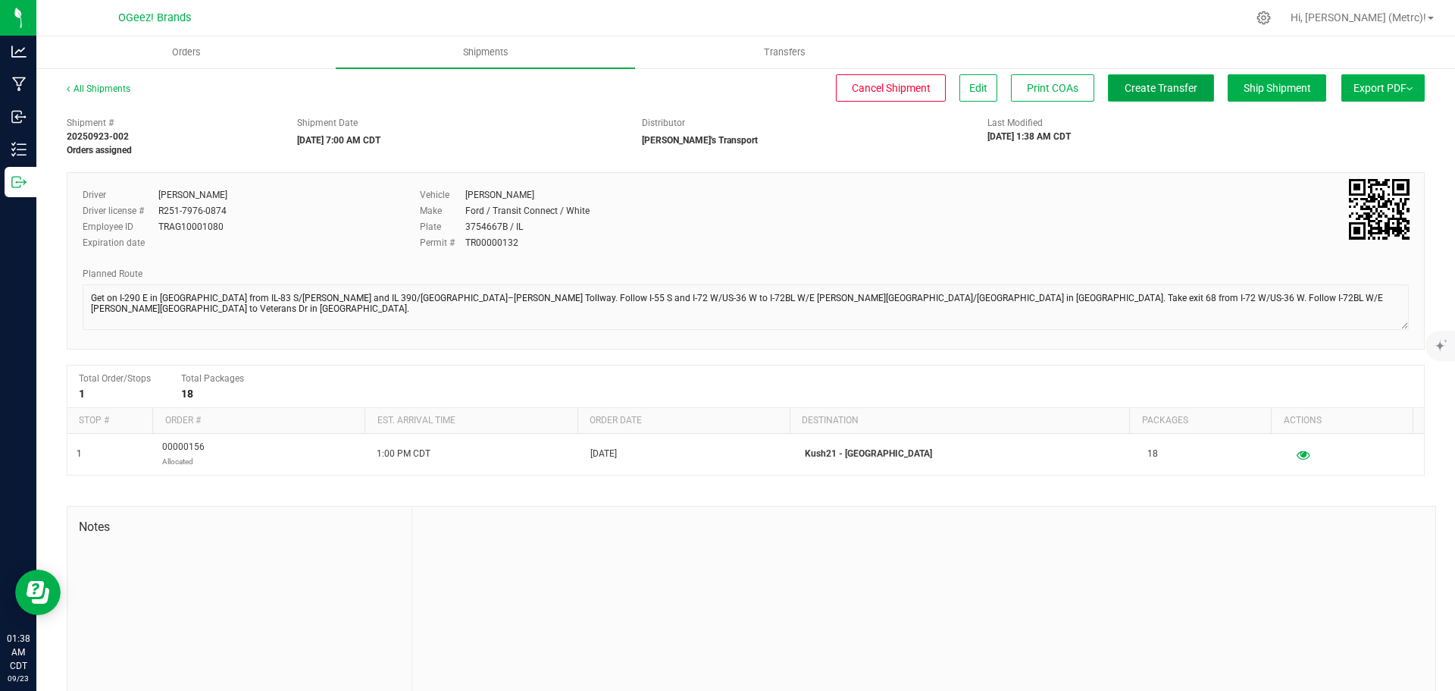
click at [1164, 89] on span "Create Transfer" at bounding box center [1161, 88] width 73 height 12
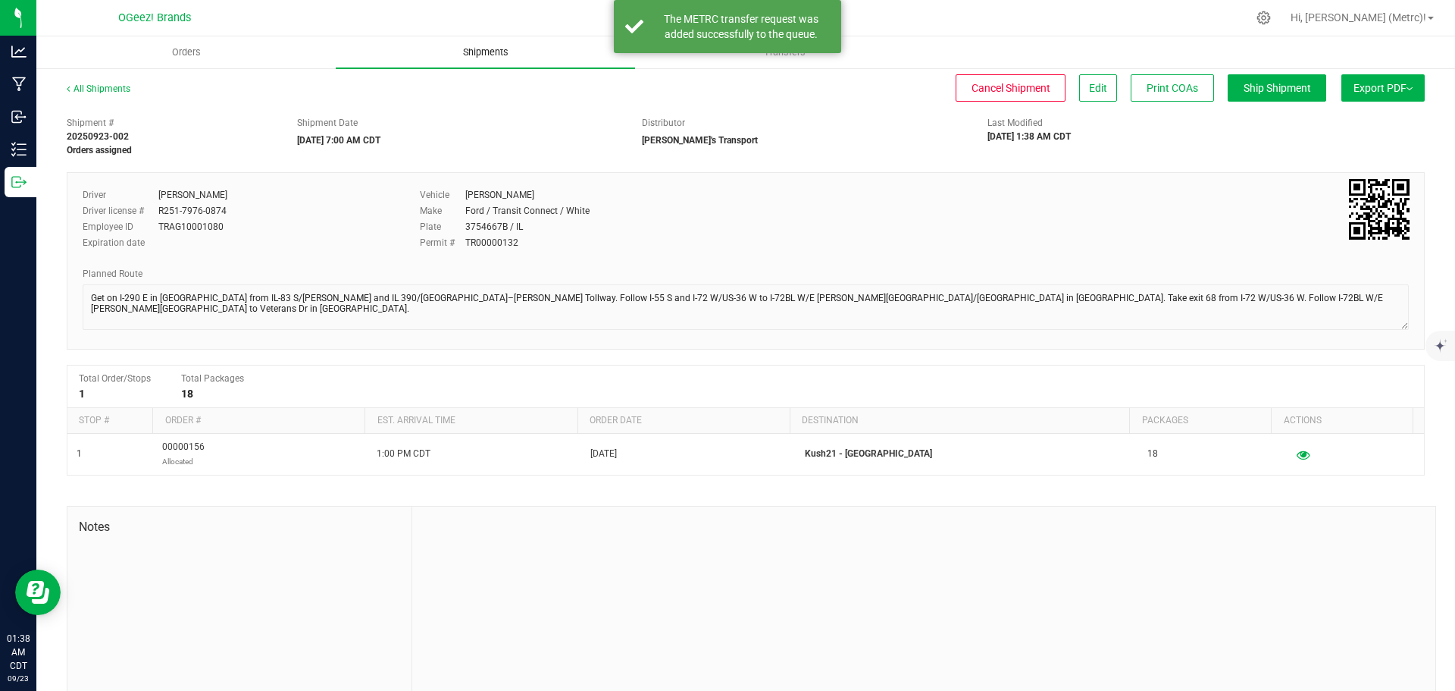
click at [493, 52] on span "Shipments" at bounding box center [486, 52] width 86 height 14
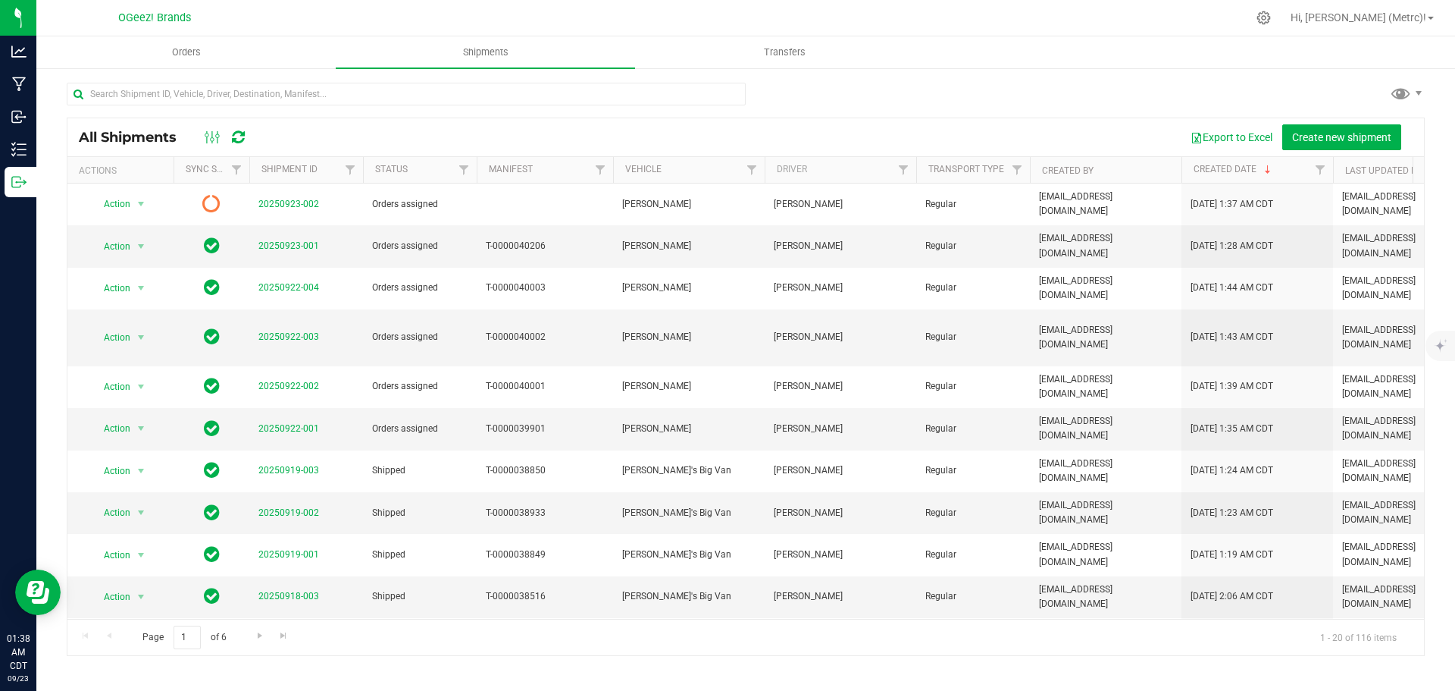
click at [235, 133] on icon at bounding box center [238, 137] width 13 height 15
